Goal: Task Accomplishment & Management: Manage account settings

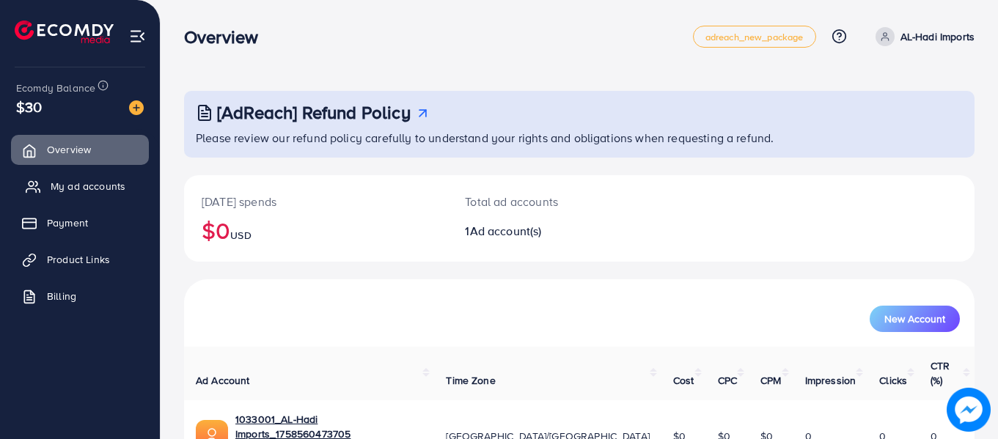
click at [100, 183] on span "My ad accounts" at bounding box center [88, 186] width 75 height 15
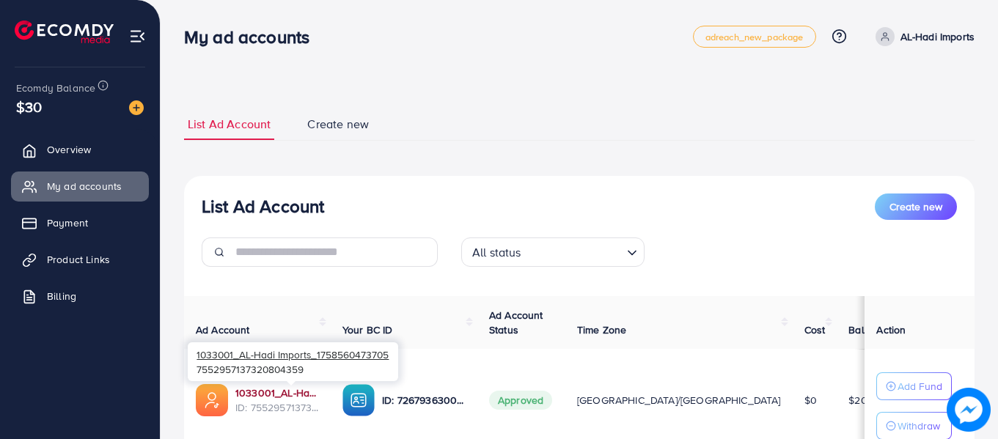
click at [308, 389] on link "1033001_AL-Hadi Imports_1758560473705" at bounding box center [278, 393] width 84 height 15
click at [271, 390] on link "1033001_AL-Hadi Imports_1758560473705" at bounding box center [278, 393] width 84 height 15
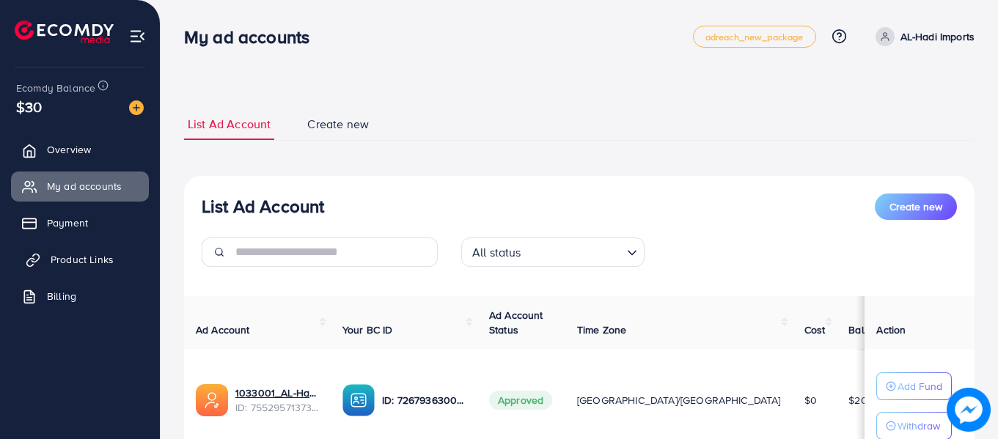
click at [81, 248] on link "Product Links" at bounding box center [80, 259] width 138 height 29
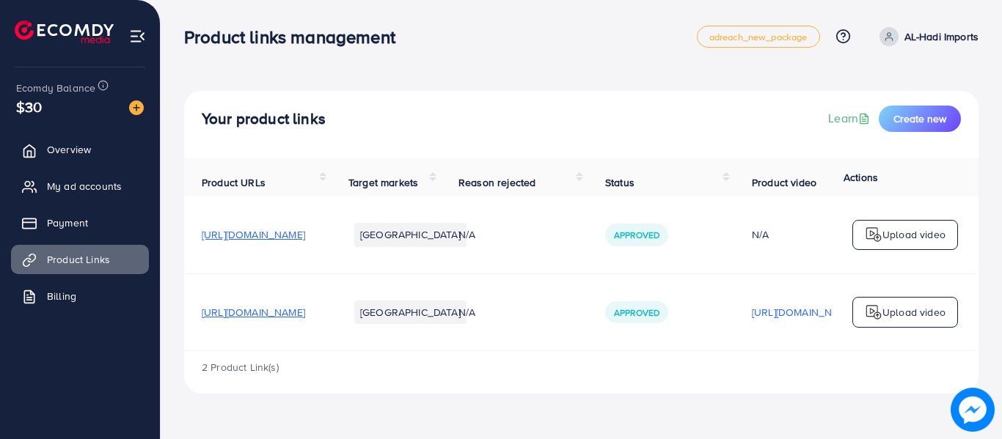
click at [305, 315] on span "[URL][DOMAIN_NAME]" at bounding box center [253, 312] width 103 height 15
